Goal: Navigation & Orientation: Go to known website

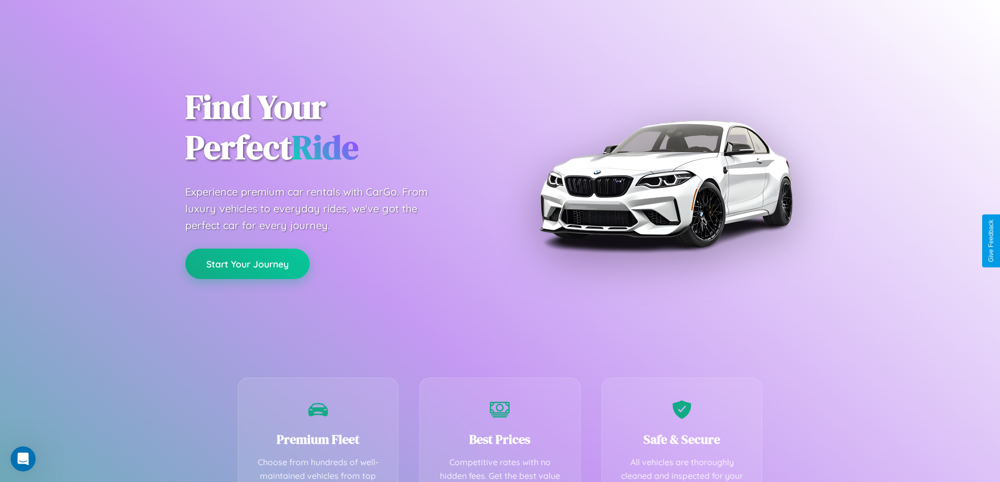
click at [247, 264] on button "Start Your Journey" at bounding box center [247, 264] width 124 height 30
click at [247, 263] on button "Start Your Journey" at bounding box center [247, 264] width 124 height 30
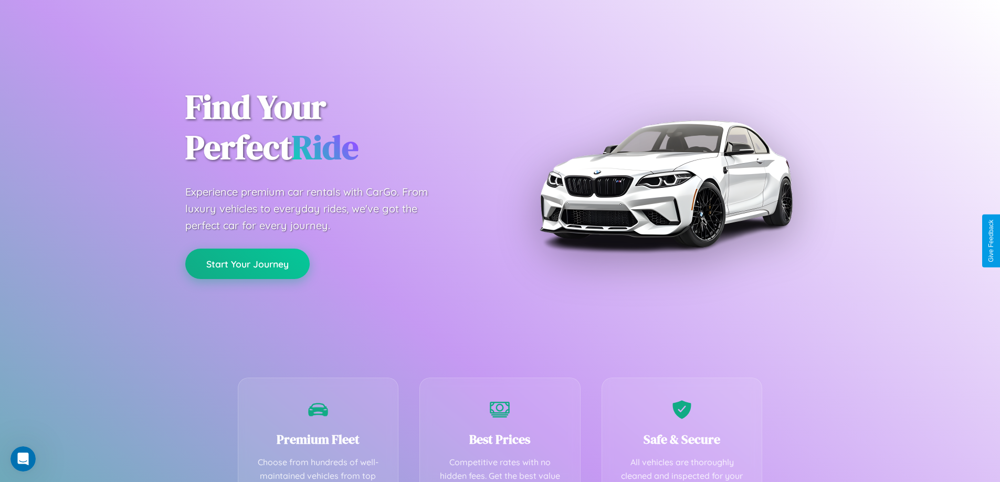
click at [247, 263] on button "Start Your Journey" at bounding box center [247, 264] width 124 height 30
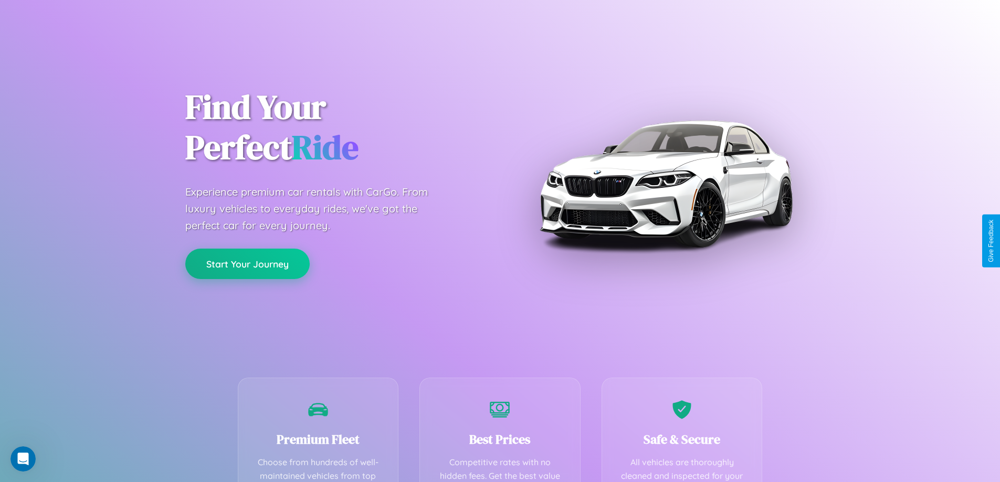
click at [247, 263] on button "Start Your Journey" at bounding box center [247, 264] width 124 height 30
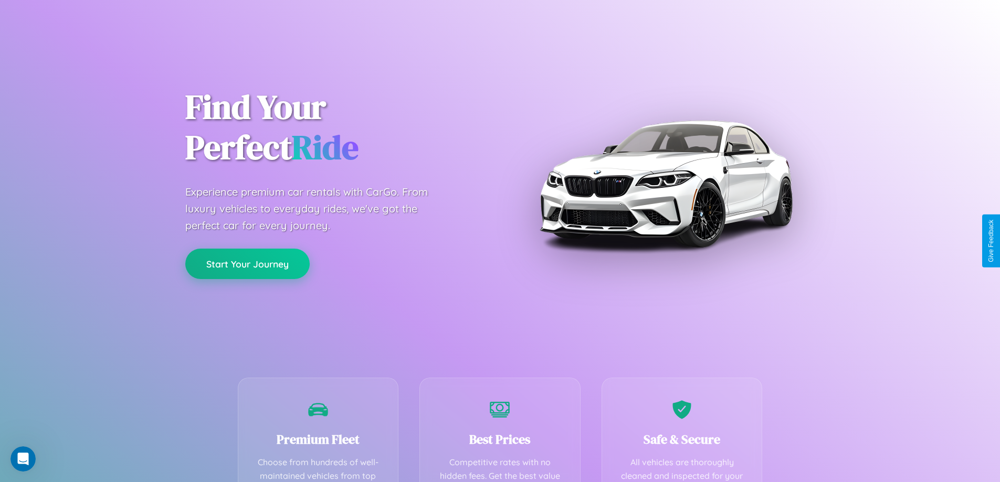
click at [247, 263] on button "Start Your Journey" at bounding box center [247, 264] width 124 height 30
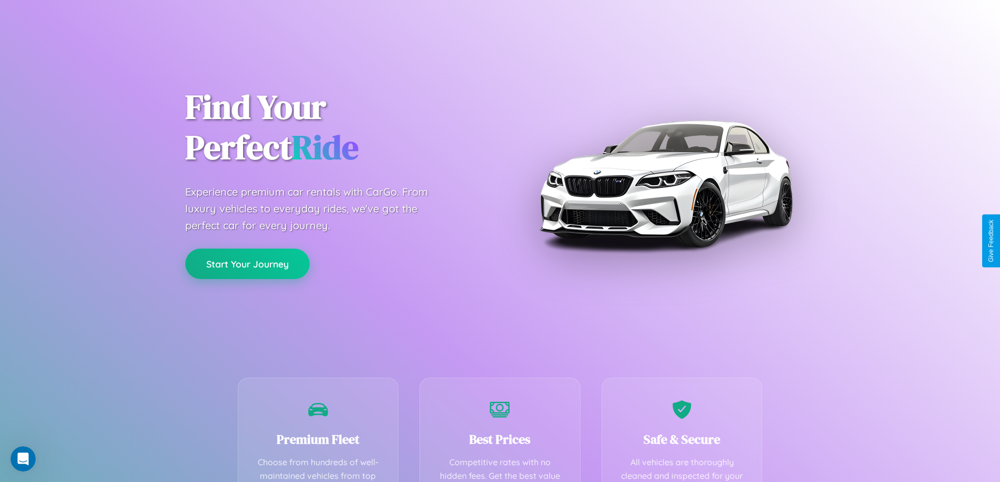
click at [247, 263] on button "Start Your Journey" at bounding box center [247, 264] width 124 height 30
